Goal: Download file/media

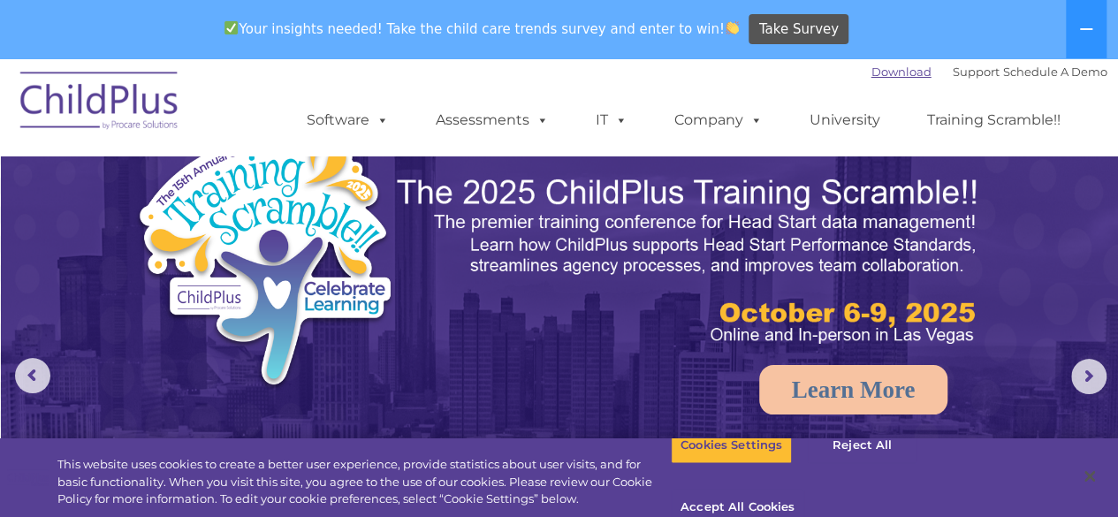
click at [877, 75] on link "Download" at bounding box center [901, 72] width 60 height 14
click at [871, 69] on link "Download" at bounding box center [901, 72] width 60 height 14
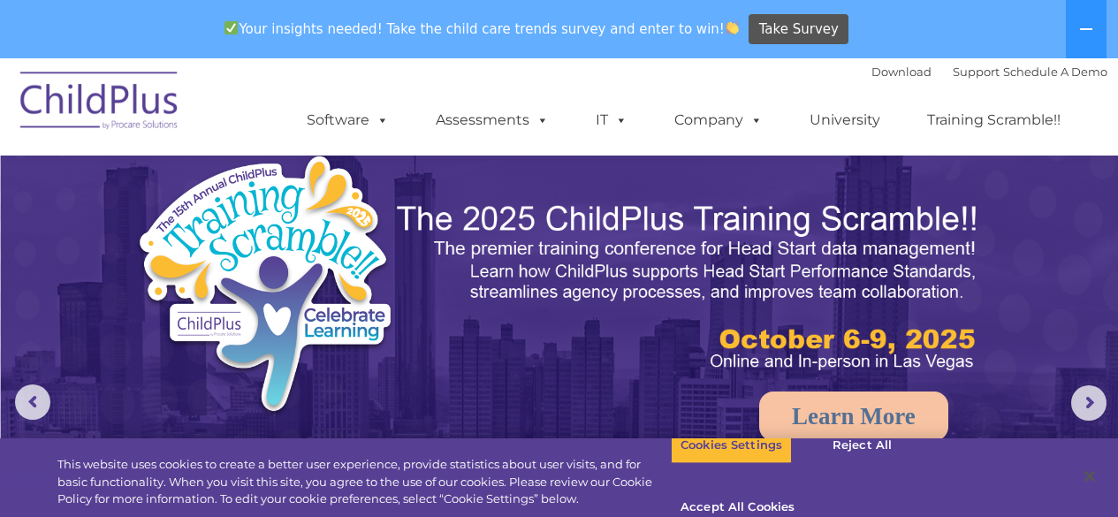
scroll to position [150, 0]
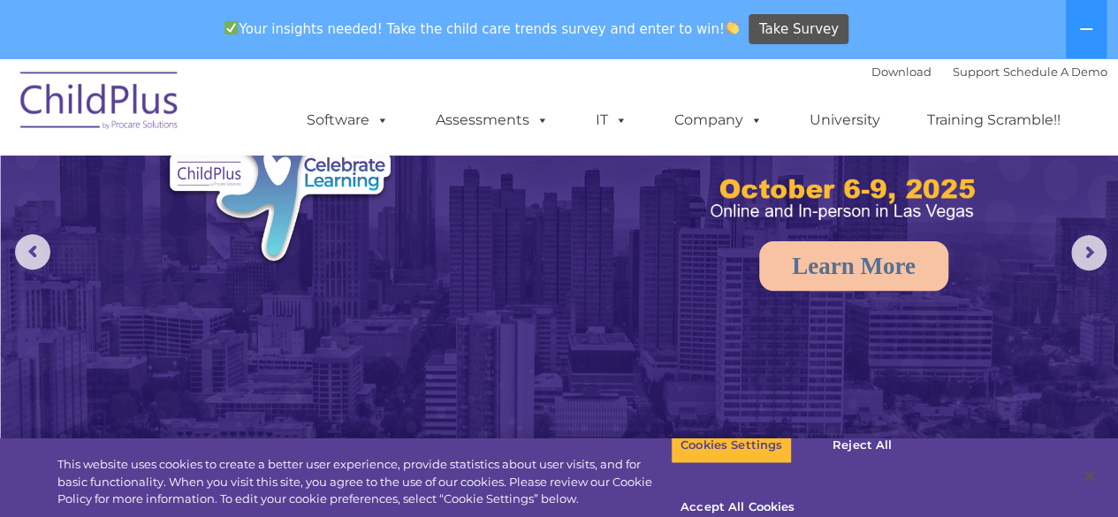
select select "MEDIUM"
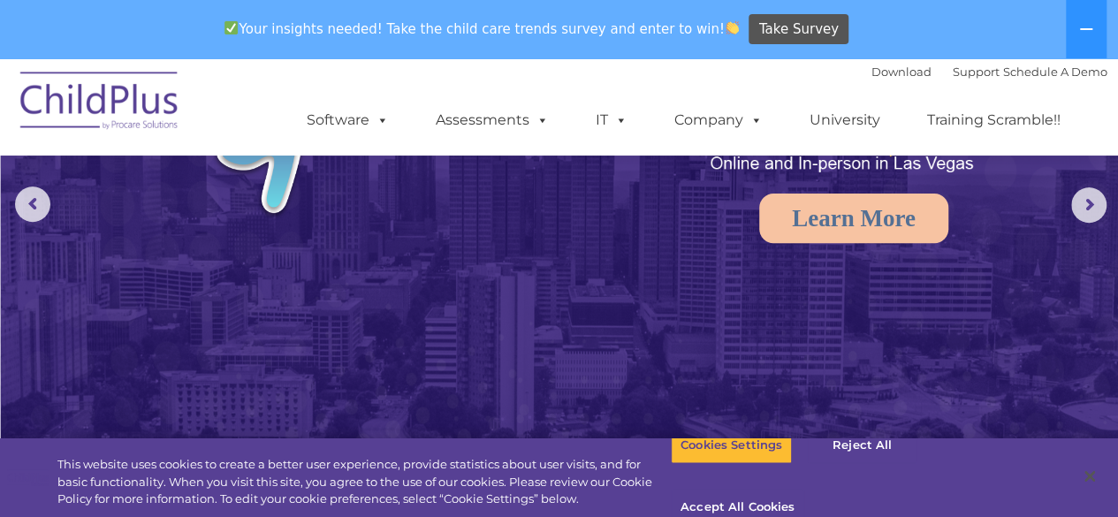
scroll to position [202, 0]
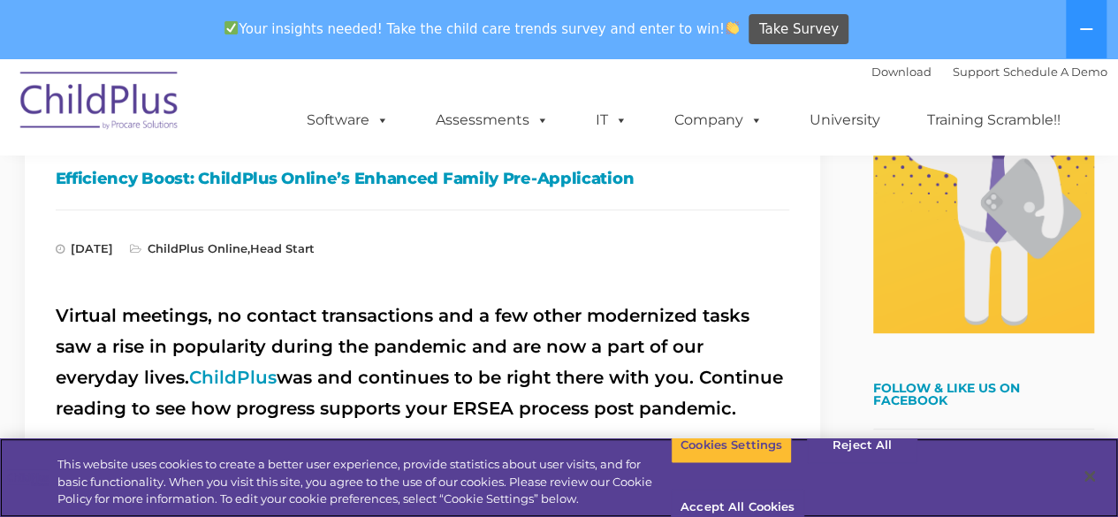
scroll to position [504, 0]
